Goal: Task Accomplishment & Management: Manage account settings

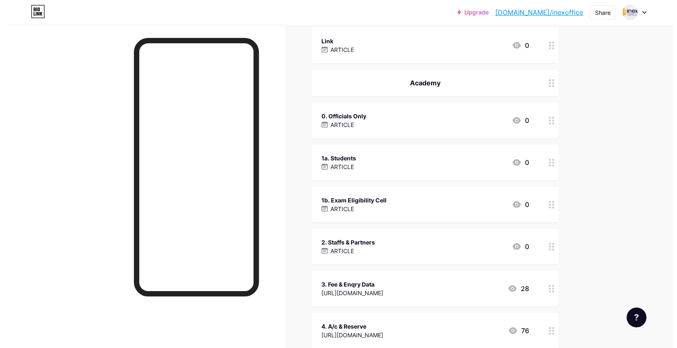
scroll to position [219, 0]
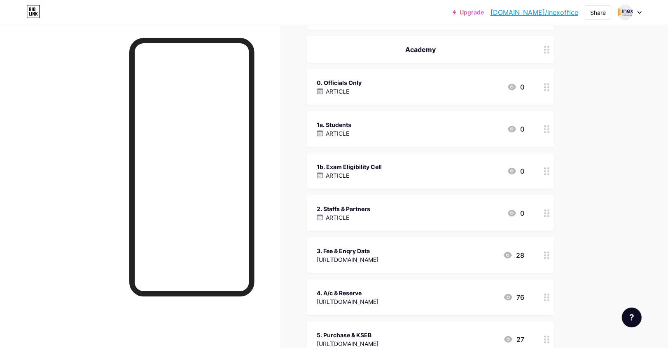
click at [403, 166] on div "1b. Exam Eligibility Cell ARTICLE 0" at bounding box center [421, 170] width 208 height 19
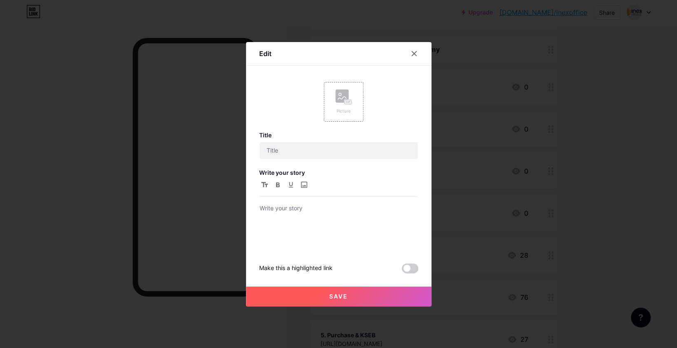
type input "1b. Exam Eligibility Cell"
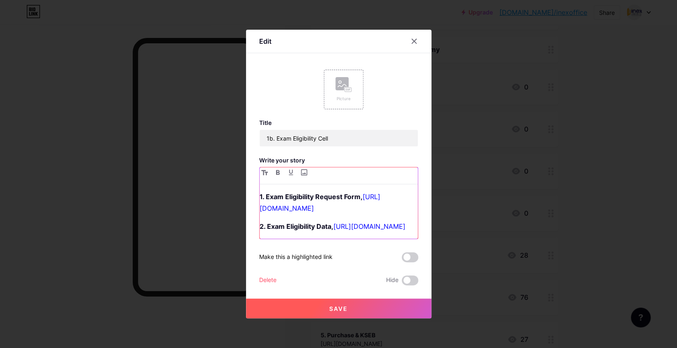
drag, startPoint x: 348, startPoint y: 251, endPoint x: 215, endPoint y: 150, distance: 166.9
click at [215, 150] on div "Edit Picture Title 1b. Exam Eligibility Cell Write your story 1. Exam Eligibili…" at bounding box center [338, 174] width 677 height 348
copy div "1. Exam Eligibility Request Form, [URL][DOMAIN_NAME] 2. Exam Eligibility Data, …"
click at [415, 38] on icon at bounding box center [414, 41] width 7 height 7
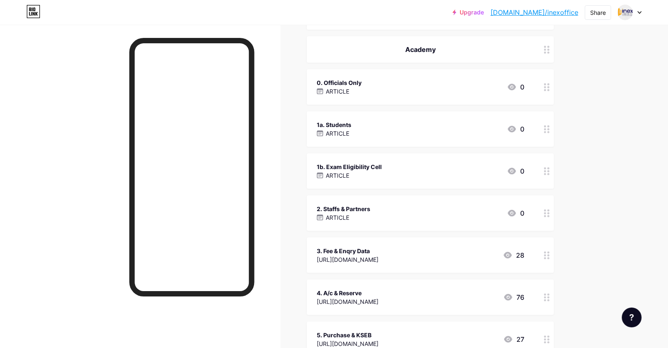
click at [372, 131] on div "1a. Students ARTICLE 0" at bounding box center [421, 128] width 208 height 19
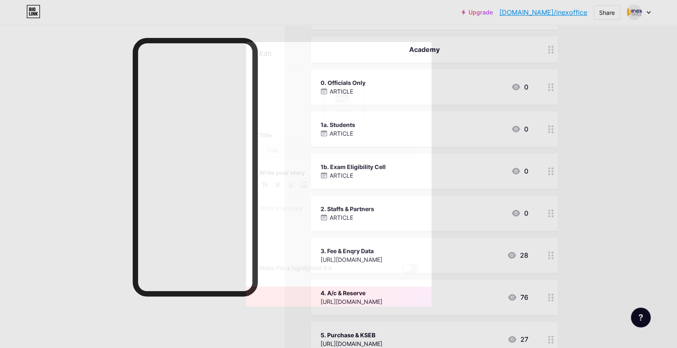
type input "1a. Students"
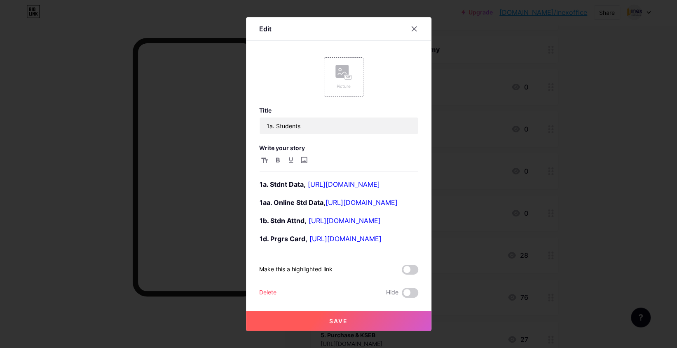
scroll to position [102, 0]
click at [300, 234] on strong "1d. Prgrs Card," at bounding box center [283, 238] width 48 height 8
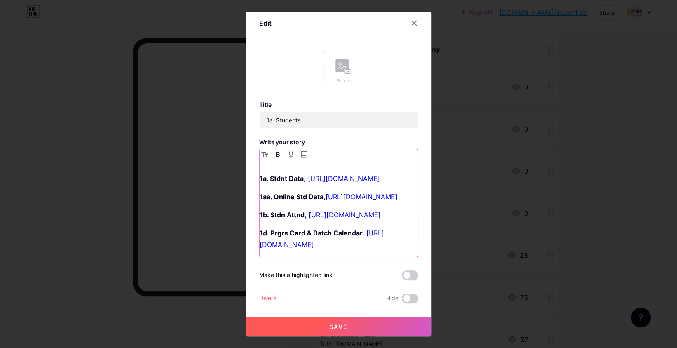
click at [329, 250] on p "1d. Prgrs Card & Batch Calendar, [URL][DOMAIN_NAME]" at bounding box center [338, 238] width 158 height 23
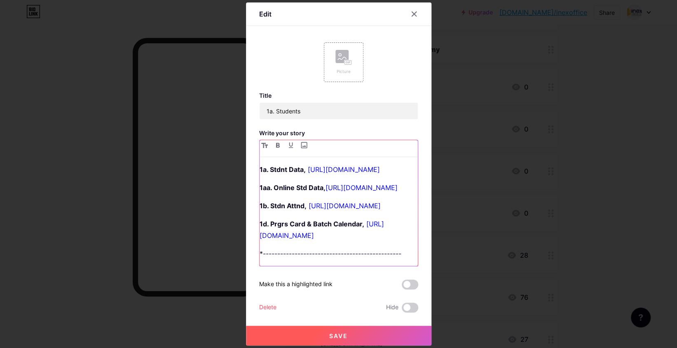
scroll to position [120, 0]
drag, startPoint x: 392, startPoint y: 260, endPoint x: 238, endPoint y: 261, distance: 154.0
click at [238, 261] on div "Edit Picture Title 1a. Students Write your story 1a. Stdnt Data, [URL][DOMAIN_N…" at bounding box center [338, 174] width 677 height 348
click at [260, 257] on strong "*--------------------------------------------" at bounding box center [333, 253] width 149 height 8
click at [388, 259] on p "-------------------------------------------" at bounding box center [338, 253] width 158 height 12
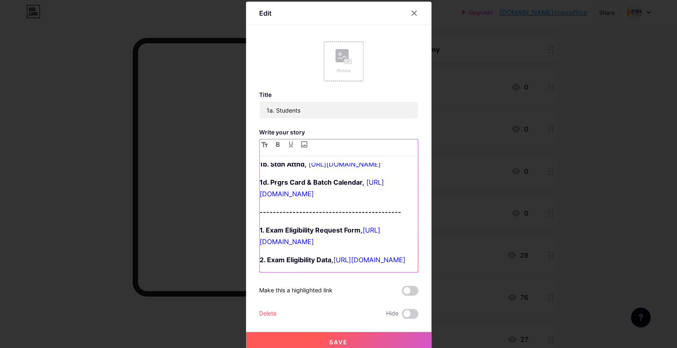
scroll to position [152, 0]
drag, startPoint x: 260, startPoint y: 226, endPoint x: 273, endPoint y: 228, distance: 13.3
click at [273, 216] on strong "-------------------------------------------" at bounding box center [330, 212] width 142 height 8
click at [286, 216] on strong "-------------------------------------------" at bounding box center [330, 212] width 142 height 8
drag, startPoint x: 261, startPoint y: 226, endPoint x: 285, endPoint y: 227, distance: 23.5
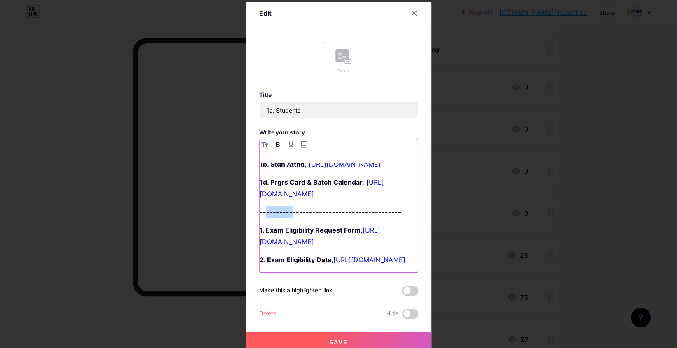
click at [285, 216] on strong "-------------------------------------------" at bounding box center [330, 212] width 142 height 8
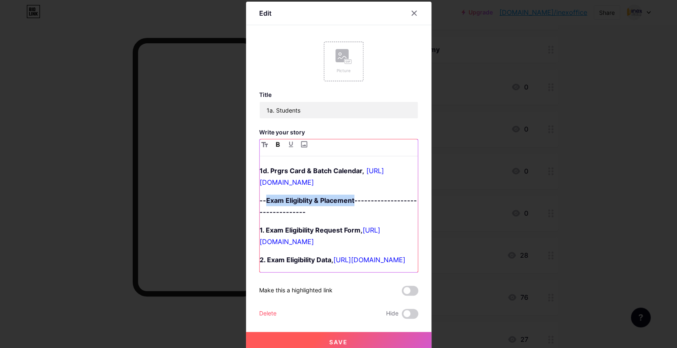
drag, startPoint x: 350, startPoint y: 226, endPoint x: 261, endPoint y: 222, distance: 88.6
click at [261, 216] on strong "--Exam Eligiblity & Placement---------------------------------" at bounding box center [337, 206] width 157 height 20
copy strong "Exam Eligiblity & Placement"
drag, startPoint x: 358, startPoint y: 226, endPoint x: 261, endPoint y: 226, distance: 96.8
click at [261, 217] on p "-- Exam Eligibility and Placement ---------------------------------" at bounding box center [338, 205] width 158 height 23
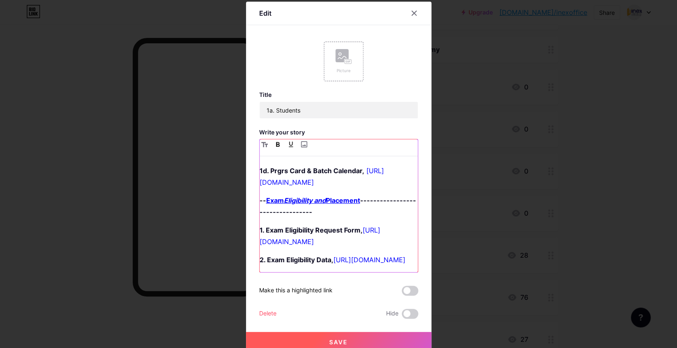
click at [331, 217] on p "-- Exam Eligibility and Placement ---------------------------------" at bounding box center [338, 205] width 158 height 23
drag, startPoint x: 282, startPoint y: 236, endPoint x: 251, endPoint y: 236, distance: 31.3
click at [251, 236] on div "Edit Picture Title 1a. Students Write your story 1a. Stdnt Data, [URL][DOMAIN_N…" at bounding box center [338, 177] width 185 height 350
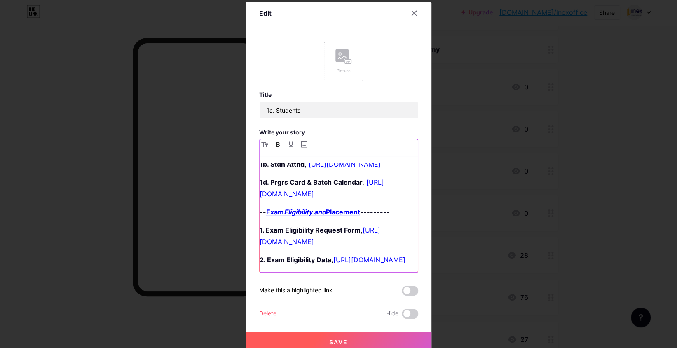
click at [259, 216] on strong "--" at bounding box center [262, 212] width 7 height 8
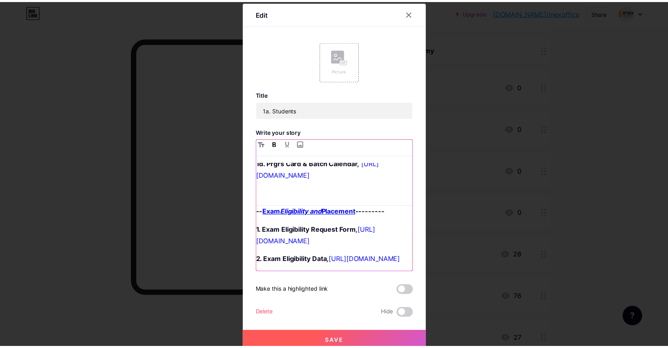
scroll to position [177, 0]
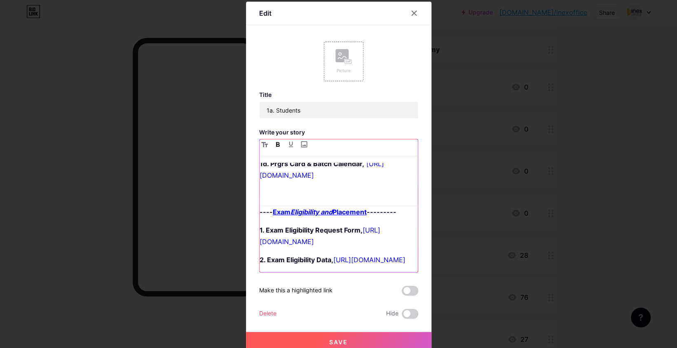
click at [388, 216] on strong "---------" at bounding box center [382, 212] width 30 height 8
click at [261, 216] on strong "----" at bounding box center [265, 212] width 13 height 8
click at [316, 342] on button "Save" at bounding box center [338, 341] width 185 height 20
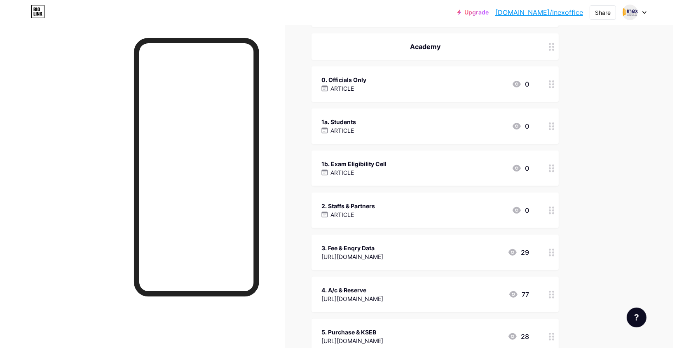
scroll to position [219, 0]
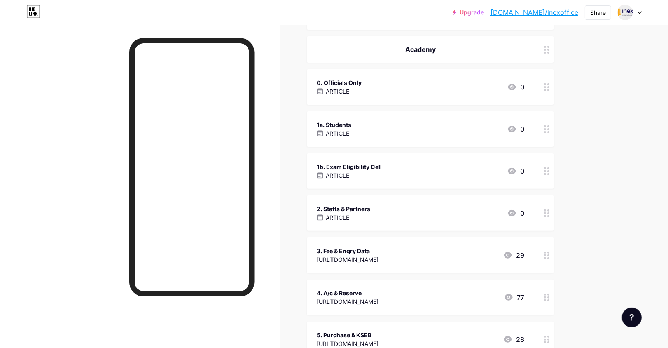
click at [351, 124] on div "1a. Students" at bounding box center [334, 124] width 35 height 9
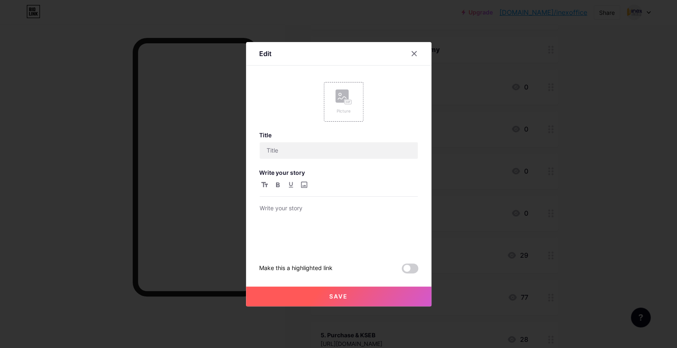
type input "1a. Students"
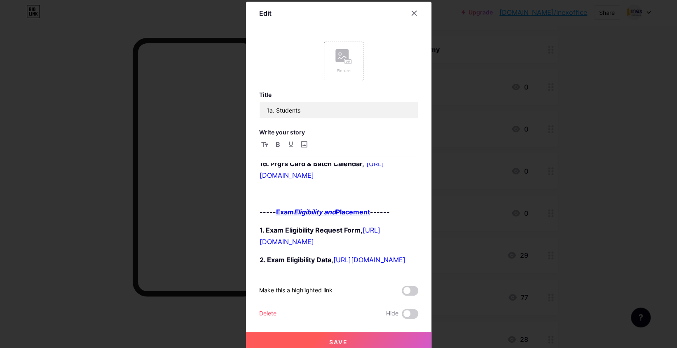
scroll to position [177, 0]
drag, startPoint x: 389, startPoint y: 222, endPoint x: 369, endPoint y: 222, distance: 19.8
click at [369, 217] on p "----- Exam Eligibility and Placement ------" at bounding box center [338, 212] width 158 height 12
click at [269, 216] on strong "-----" at bounding box center [267, 212] width 16 height 8
click at [367, 217] on p "Exam Eligibility and Placement" at bounding box center [338, 212] width 158 height 12
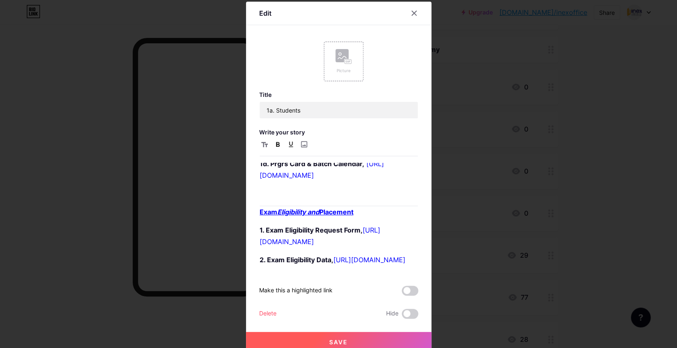
click at [306, 335] on button "Save" at bounding box center [338, 341] width 185 height 20
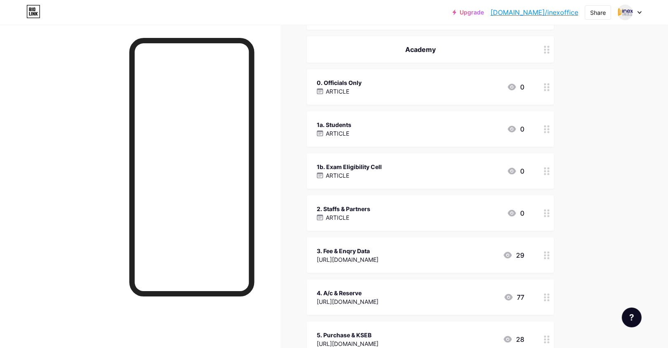
click at [370, 130] on div "1a. Students ARTICLE 0" at bounding box center [421, 128] width 208 height 19
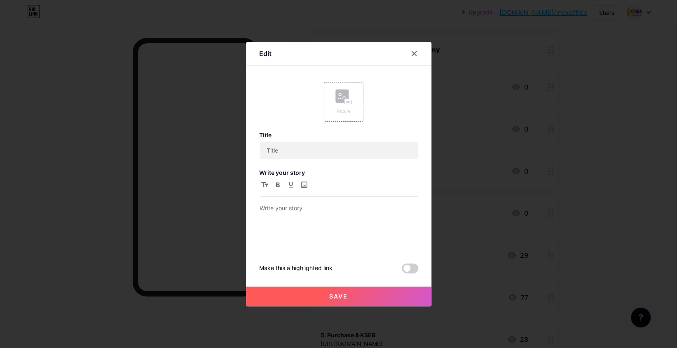
type input "1a. Students"
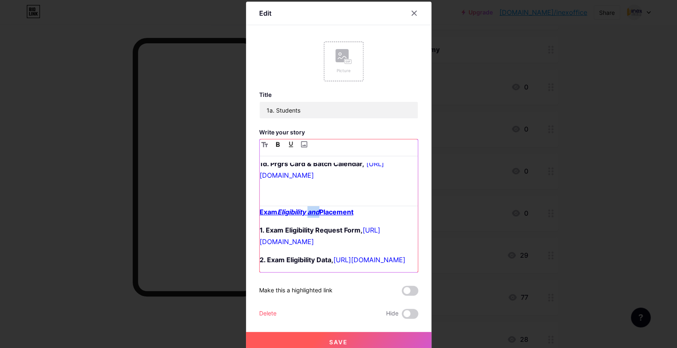
drag, startPoint x: 306, startPoint y: 219, endPoint x: 316, endPoint y: 220, distance: 10.0
click at [316, 216] on u "and" at bounding box center [313, 212] width 12 height 8
click at [329, 341] on span "Save" at bounding box center [338, 341] width 19 height 7
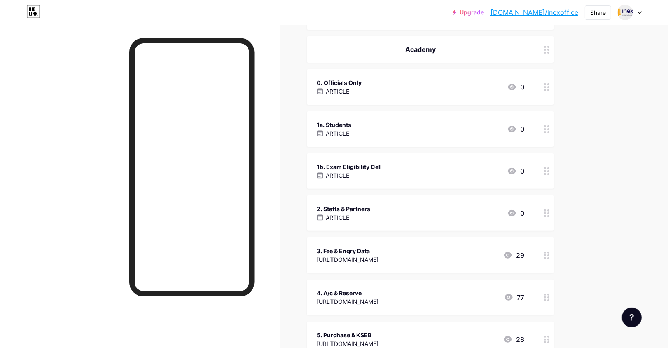
click at [609, 80] on div "Upgrade [DOMAIN_NAME]/inexof... [DOMAIN_NAME]/inexoffice Share Switch accounts …" at bounding box center [334, 333] width 668 height 1104
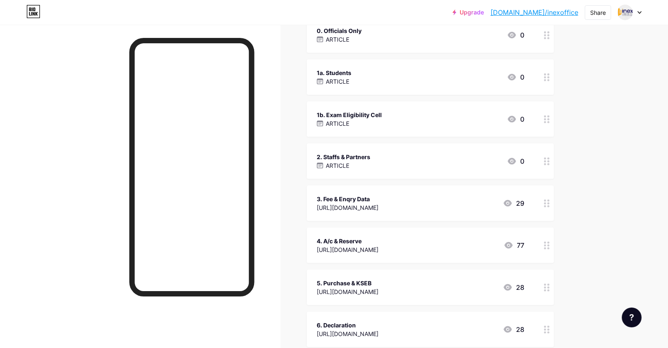
scroll to position [274, 0]
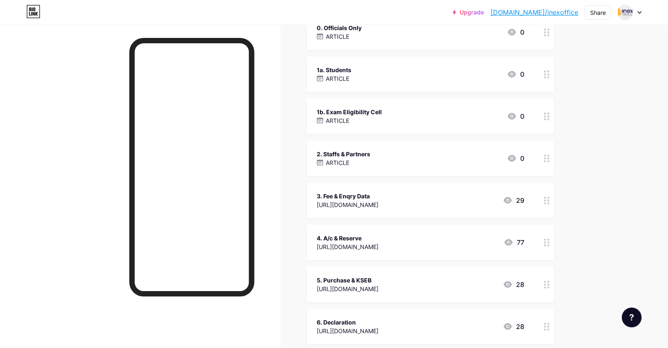
click at [382, 116] on div "ARTICLE" at bounding box center [349, 120] width 65 height 9
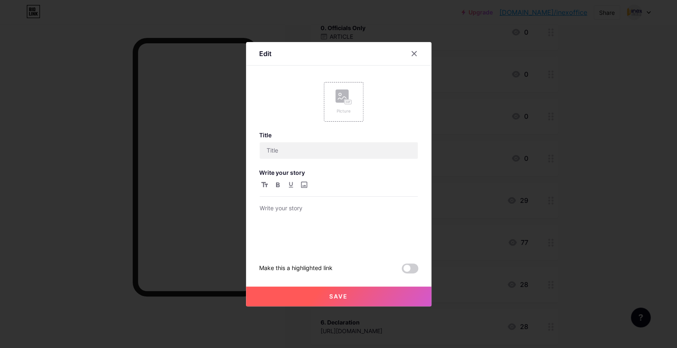
type input "1b. Exam Eligibility Cell"
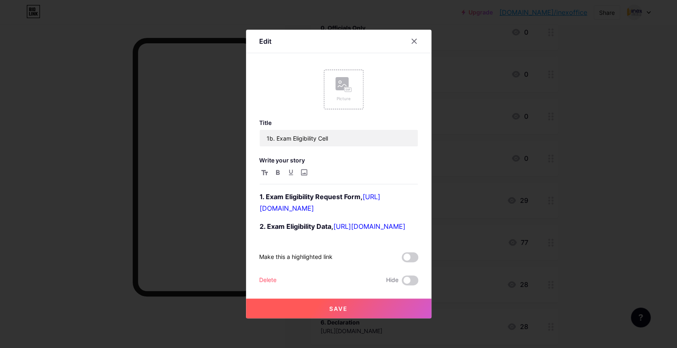
click at [268, 285] on div "Delete" at bounding box center [267, 280] width 17 height 10
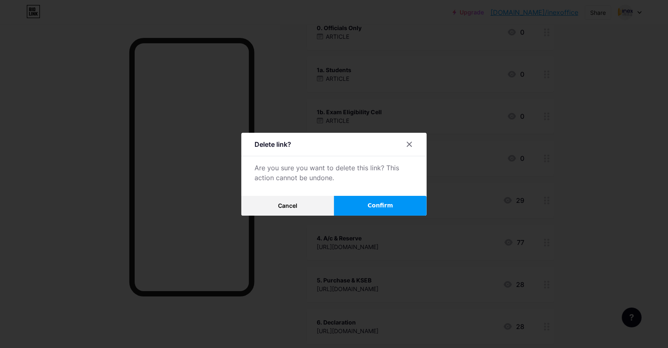
click at [393, 206] on span "Confirm" at bounding box center [381, 205] width 26 height 9
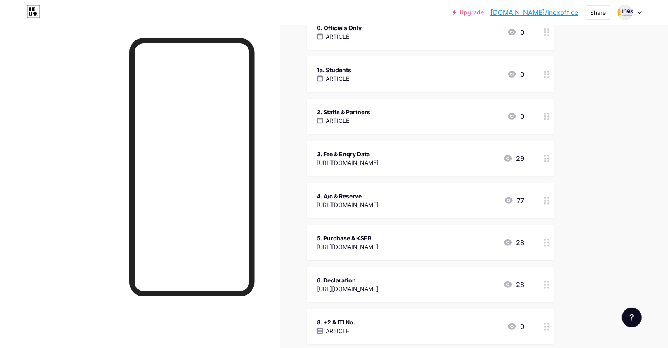
click at [372, 85] on div "1a. Students ARTICLE 0" at bounding box center [430, 73] width 247 height 35
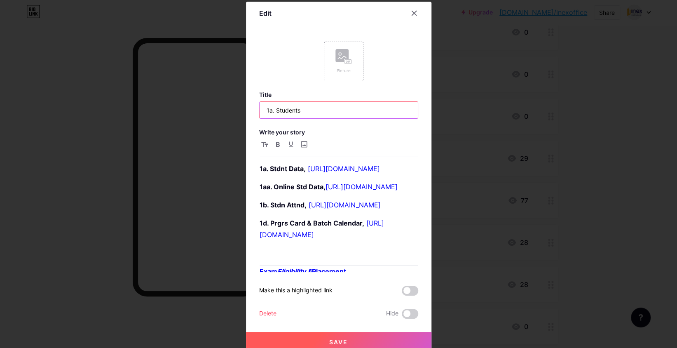
click at [270, 109] on input "1a. Students" at bounding box center [338, 110] width 158 height 16
type input "1. Students"
click at [287, 342] on button "Save" at bounding box center [338, 341] width 185 height 20
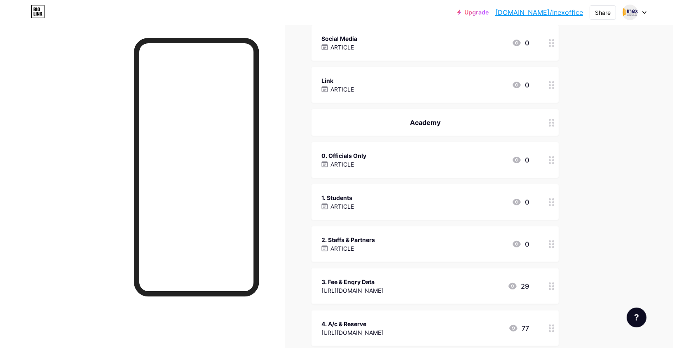
scroll to position [165, 0]
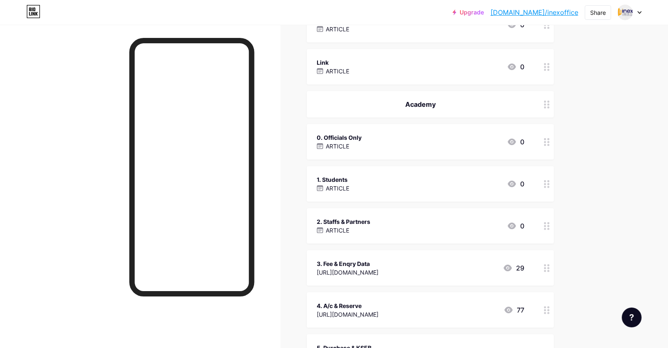
click at [369, 185] on div "1. Students ARTICLE 0" at bounding box center [421, 183] width 208 height 19
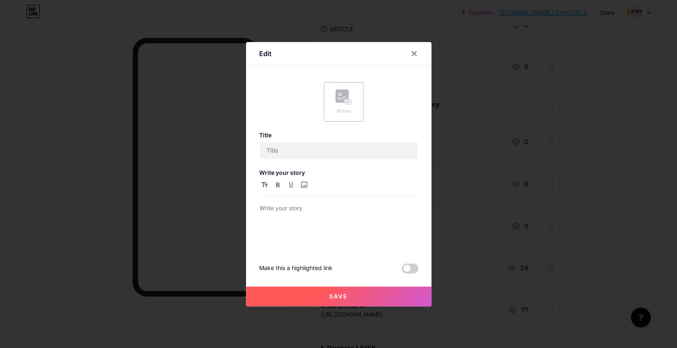
type input "1. Students"
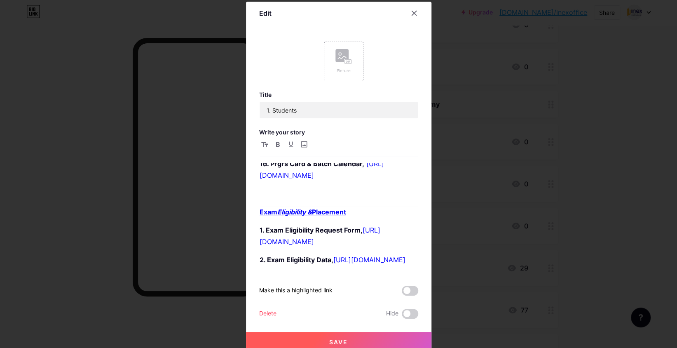
scroll to position [110, 0]
click at [329, 151] on p "1b. Stdn Attnd, [URL][DOMAIN_NAME]" at bounding box center [338, 146] width 158 height 12
click at [327, 181] on p "1d. Prgrs Card & Batch Calendar, [URL][DOMAIN_NAME]" at bounding box center [338, 169] width 158 height 23
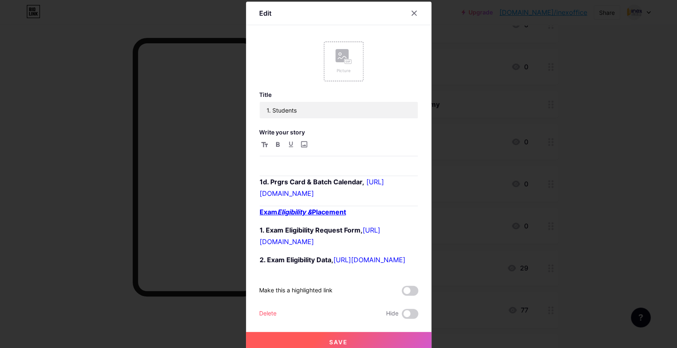
click at [343, 343] on span "Save" at bounding box center [338, 341] width 19 height 7
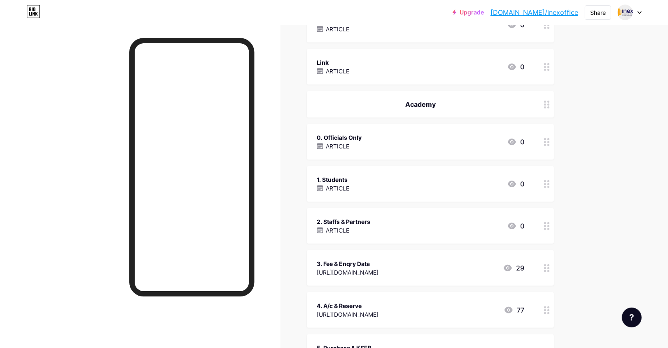
click at [374, 191] on div "1. Students ARTICLE 0" at bounding box center [421, 183] width 208 height 19
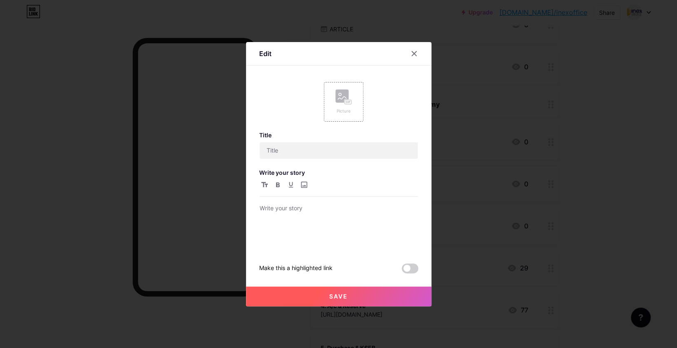
type input "1. Students"
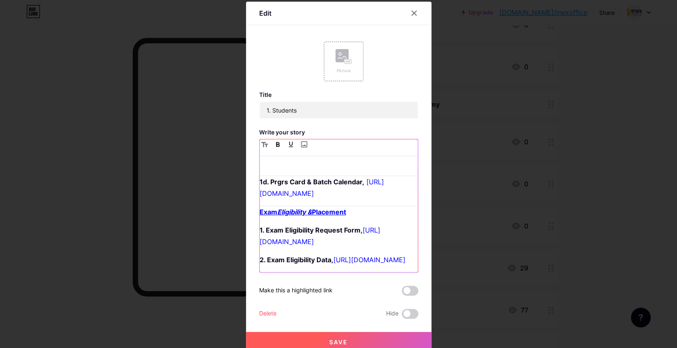
drag, startPoint x: 345, startPoint y: 233, endPoint x: 235, endPoint y: 231, distance: 110.0
click at [235, 231] on div "Edit Picture Title 1. Students Write your story 1a. Stdnt Data, [URL][DOMAIN_NA…" at bounding box center [338, 174] width 677 height 348
copy strong "Exam Eligibility & Placement"
click at [259, 186] on strong "1d. Prgrs Card & Batch Calendar," at bounding box center [311, 181] width 105 height 8
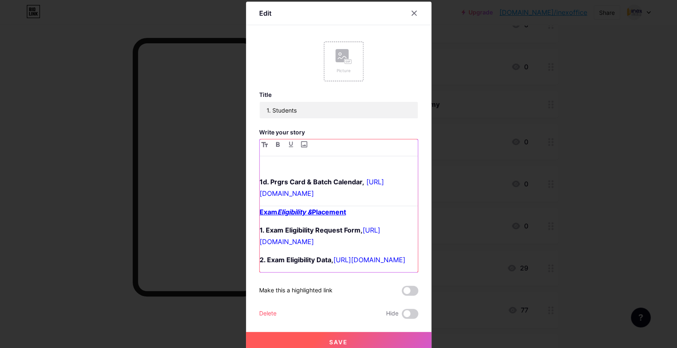
paste div
click at [254, 238] on div "Edit Picture Title 1. Students Write your story 1a. Stdnt Data, [URL][DOMAIN_NA…" at bounding box center [338, 177] width 185 height 350
click at [259, 168] on u "Progress Card & Batch Calendar" at bounding box center [311, 163] width 104 height 8
click at [396, 169] on p "Students Progress Card & Batch Calendar" at bounding box center [338, 164] width 158 height 12
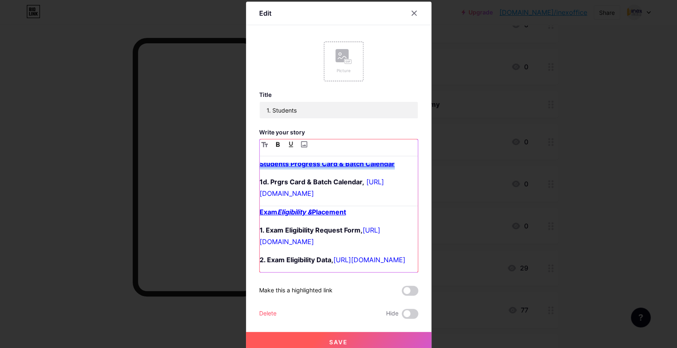
drag, startPoint x: 395, startPoint y: 182, endPoint x: 254, endPoint y: 176, distance: 140.5
click at [259, 169] on p "Students Progress Card & Batch Calendar" at bounding box center [338, 164] width 158 height 12
click at [367, 217] on p "Exam Eligibility & Placement" at bounding box center [338, 212] width 158 height 12
click at [324, 339] on button "Save" at bounding box center [338, 341] width 185 height 20
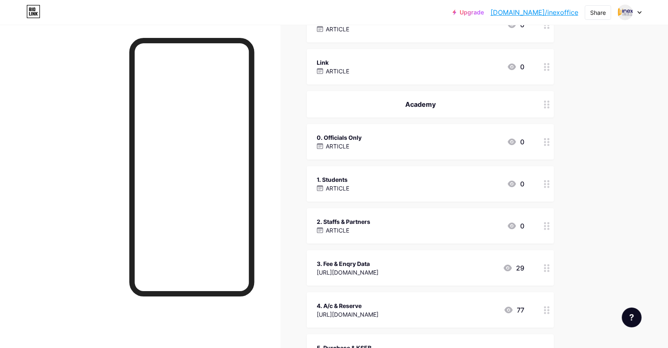
click at [370, 217] on div "2. Staffs & Partners" at bounding box center [344, 221] width 54 height 9
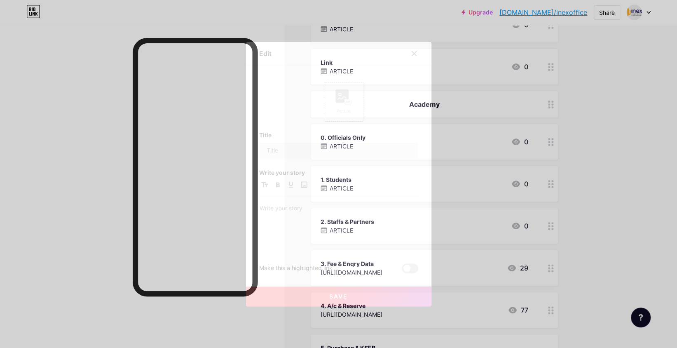
type input "2. Staffs & Partners"
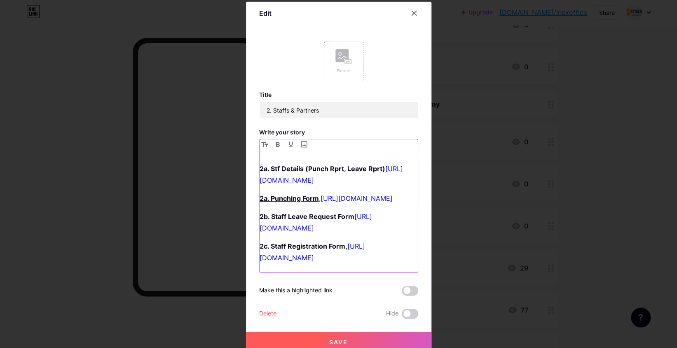
click at [320, 186] on p "2a. Stf Details (Punch Rprt, Leave Rprt) [URL][DOMAIN_NAME]" at bounding box center [338, 174] width 158 height 23
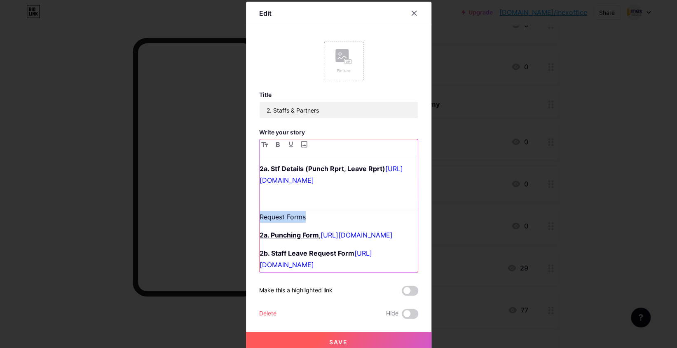
drag, startPoint x: 303, startPoint y: 244, endPoint x: 242, endPoint y: 239, distance: 62.0
click at [246, 239] on div "Edit Picture Title 2. Staffs & Partners Write your story 2a. Stf Details (Punch…" at bounding box center [338, 177] width 185 height 350
click at [316, 222] on p "Request Forms" at bounding box center [338, 217] width 158 height 12
click at [326, 166] on strong "2a. Stf Details (Punch Rprt, Leave Rprt)" at bounding box center [322, 168] width 126 height 8
click at [362, 167] on strong "2a. Stf Details (Punch, Leave Rprt)" at bounding box center [314, 168] width 110 height 8
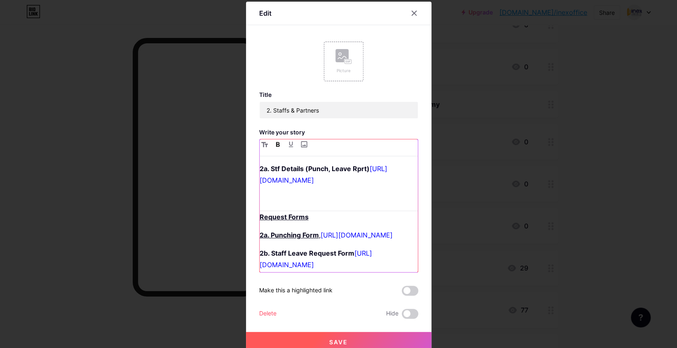
click at [329, 183] on link "[URL][DOMAIN_NAME]" at bounding box center [323, 174] width 128 height 20
click at [329, 167] on strong "2a. Stf Details (Punch, Leave Rprt)" at bounding box center [314, 168] width 110 height 8
click at [315, 222] on p "Request Forms" at bounding box center [338, 217] width 158 height 12
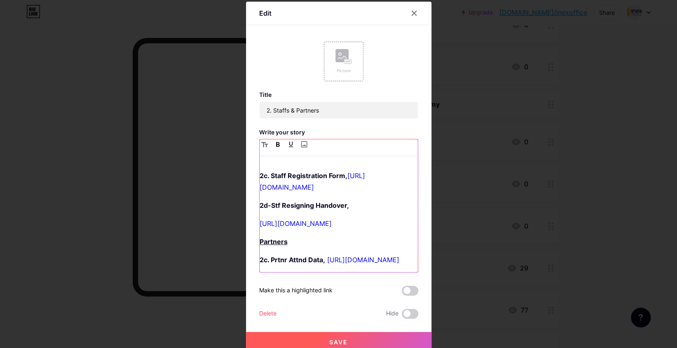
scroll to position [165, 0]
click at [334, 226] on p "[URL][DOMAIN_NAME]" at bounding box center [338, 223] width 158 height 12
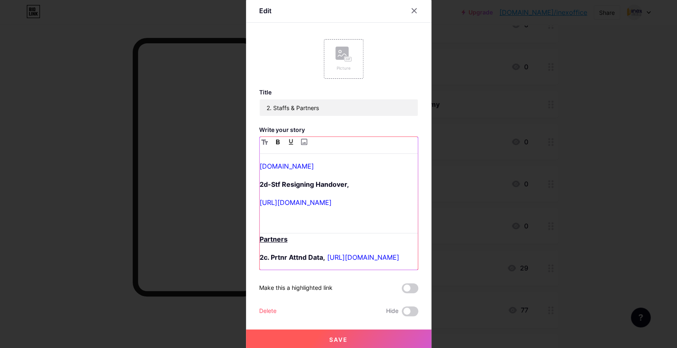
scroll to position [0, 0]
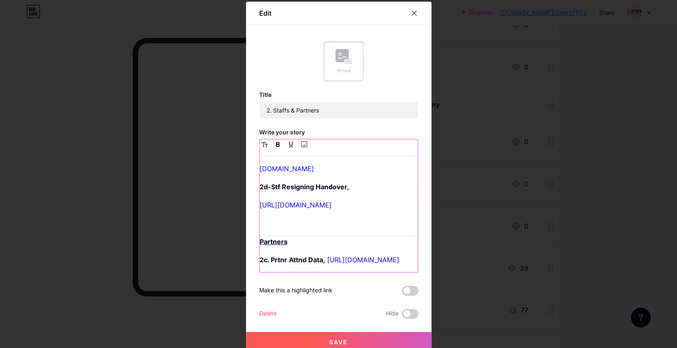
click at [313, 217] on p at bounding box center [338, 223] width 158 height 12
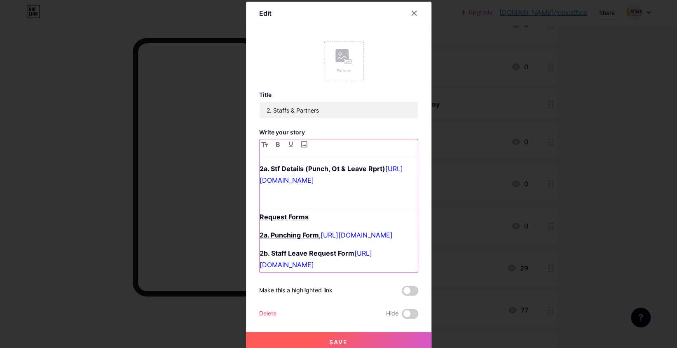
click at [326, 204] on p at bounding box center [338, 198] width 158 height 12
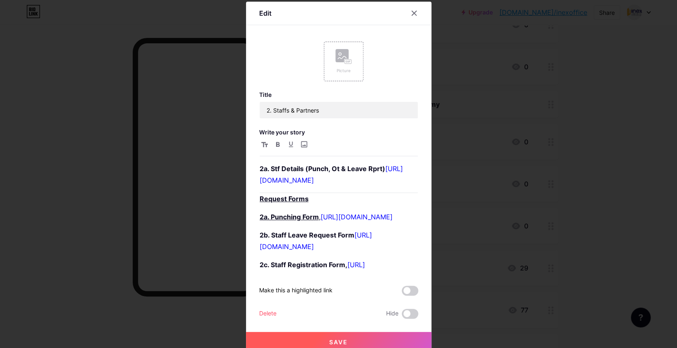
click at [331, 334] on button "Save" at bounding box center [338, 341] width 185 height 20
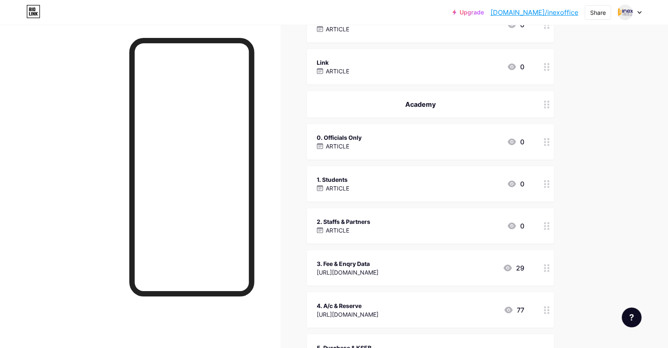
click at [361, 144] on div "ARTICLE" at bounding box center [339, 146] width 45 height 9
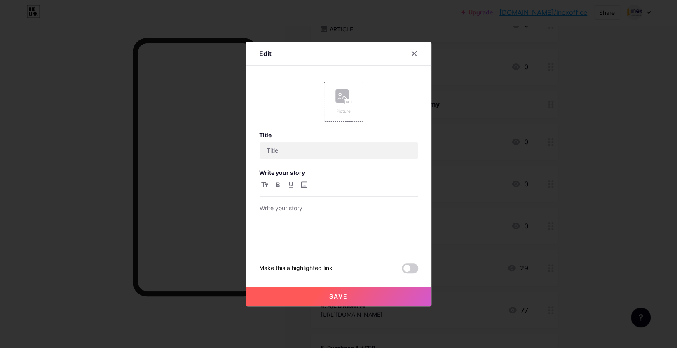
type input "0. Officials Only"
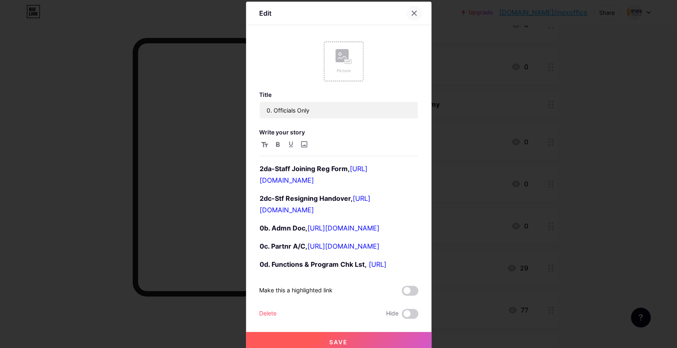
click at [411, 12] on icon at bounding box center [414, 13] width 7 height 7
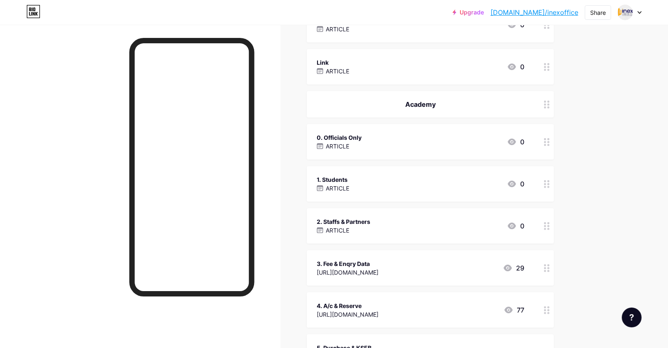
click at [383, 132] on div "0. Officials Only ARTICLE 0" at bounding box center [421, 141] width 208 height 19
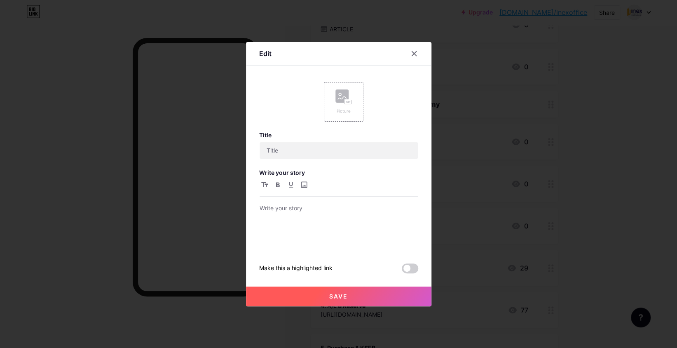
type input "0. Officials Only"
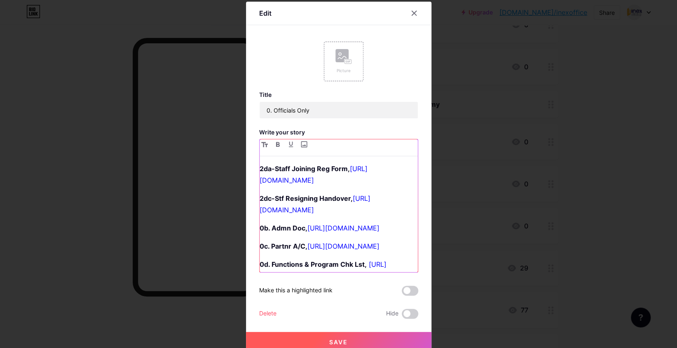
click at [340, 215] on p "2dc-Stf Resigning Handover, [URL][DOMAIN_NAME]" at bounding box center [338, 203] width 158 height 23
click at [346, 208] on link "[URL][DOMAIN_NAME]" at bounding box center [314, 204] width 111 height 20
click at [315, 177] on link "[URL][DOMAIN_NAME]" at bounding box center [313, 174] width 108 height 20
